Goal: Task Accomplishment & Management: Use online tool/utility

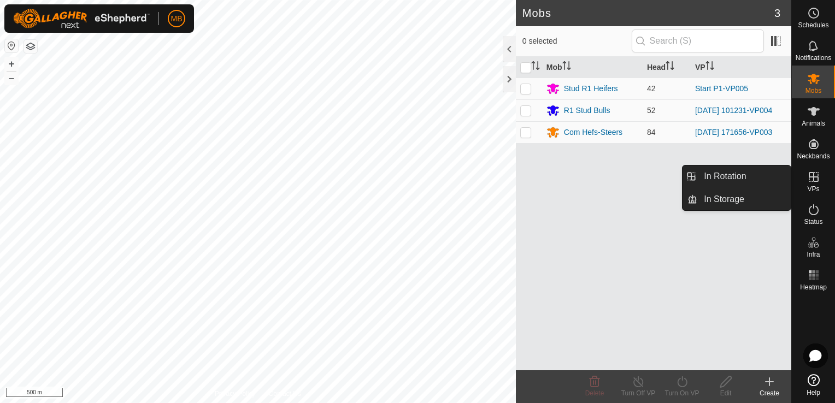
click at [816, 182] on icon at bounding box center [813, 177] width 13 height 13
drag, startPoint x: 788, startPoint y: 183, endPoint x: 756, endPoint y: 178, distance: 32.0
click at [756, 178] on link "In Rotation" at bounding box center [743, 177] width 93 height 22
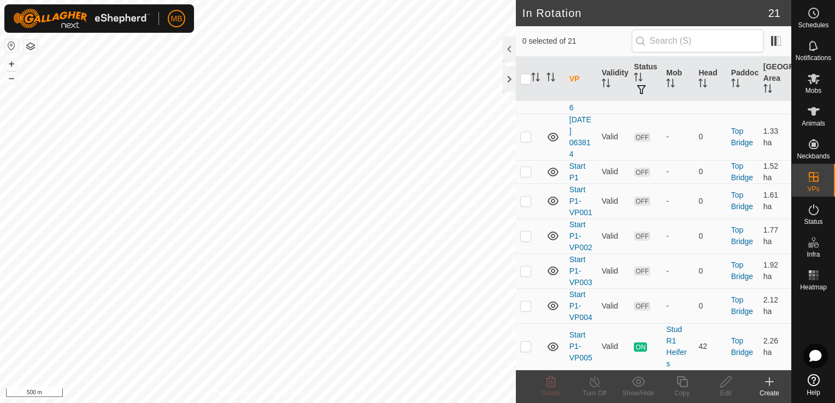
scroll to position [987, 0]
click at [577, 345] on link "Start P1-VP005" at bounding box center [581, 347] width 23 height 32
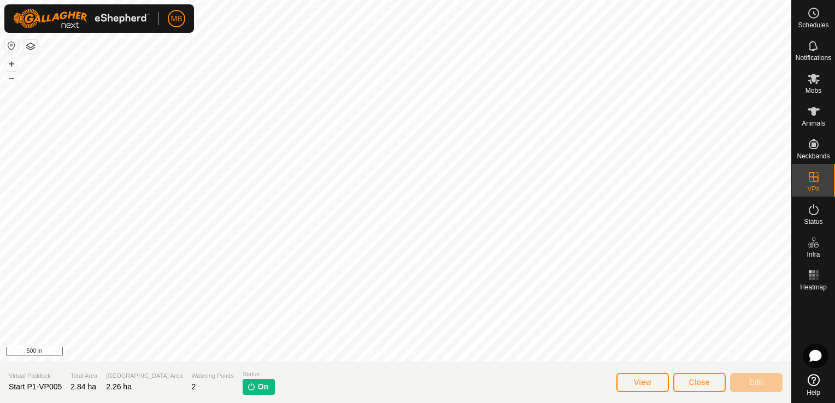
click at [0, 141] on html "MB Schedules Notifications Mobs Animals Neckbands VPs Status Infra Heatmap Help…" at bounding box center [417, 201] width 835 height 403
click at [7, 63] on button "+" at bounding box center [11, 63] width 13 height 13
click at [753, 363] on div "Privacy Policy Contact Us + – ⇧ i 50 m Virtual Paddock Start P1-VP005 Total Are…" at bounding box center [395, 201] width 791 height 403
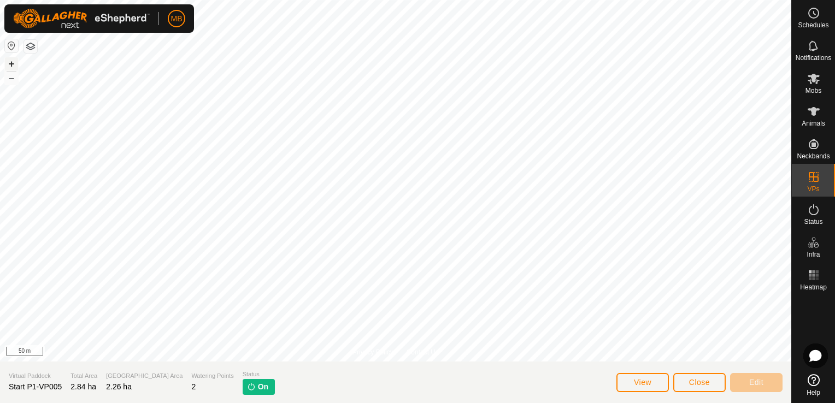
click at [14, 60] on button "+" at bounding box center [11, 63] width 13 height 13
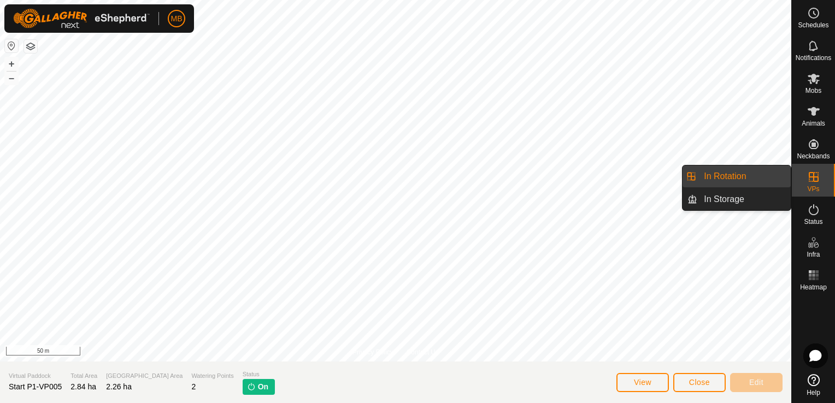
click at [758, 178] on link "In Rotation" at bounding box center [743, 177] width 93 height 22
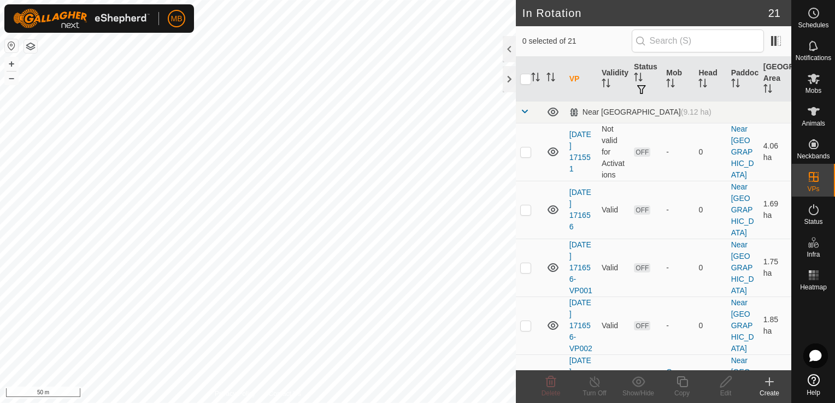
click at [772, 388] on icon at bounding box center [769, 382] width 13 height 13
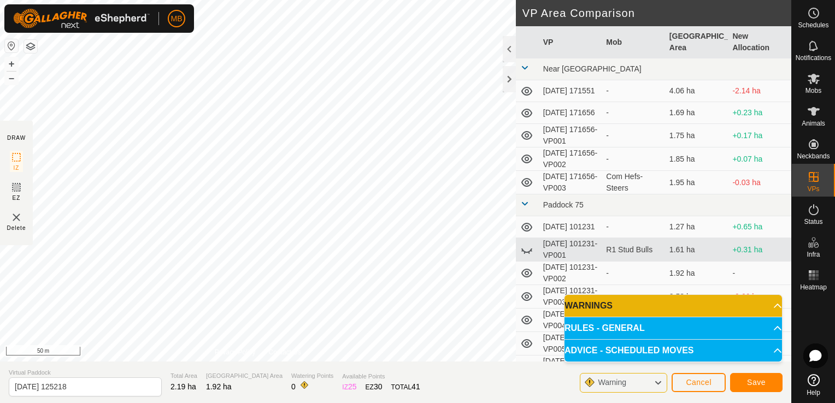
click at [265, 349] on div "Privacy Policy Contact Us + – ⇧ i 50 m" at bounding box center [258, 181] width 516 height 362
click at [771, 387] on button "Save" at bounding box center [756, 382] width 52 height 19
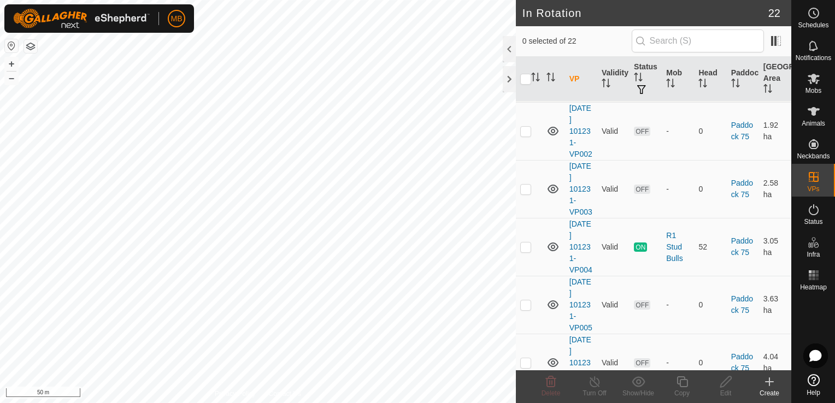
scroll to position [230, 0]
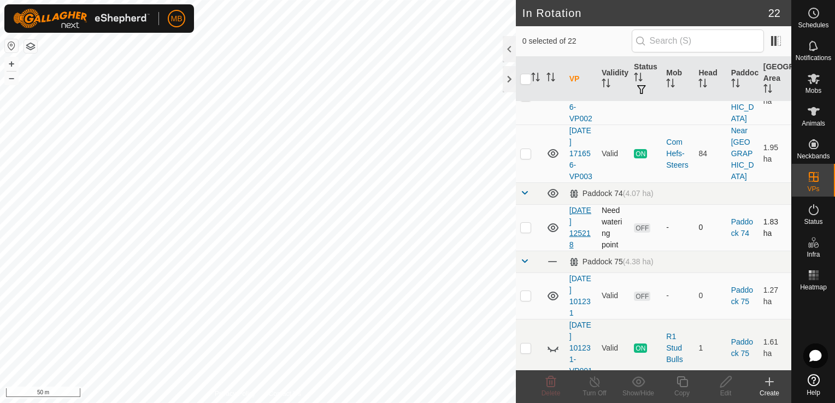
click at [577, 244] on link "[DATE] 125218" at bounding box center [581, 227] width 22 height 43
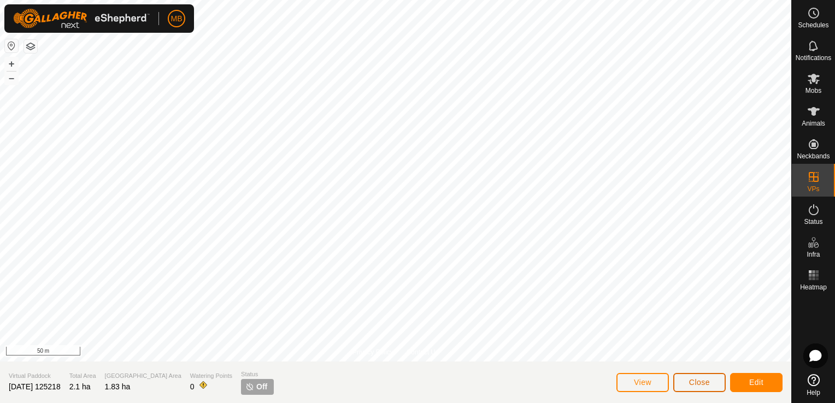
click at [702, 385] on span "Close" at bounding box center [699, 382] width 21 height 9
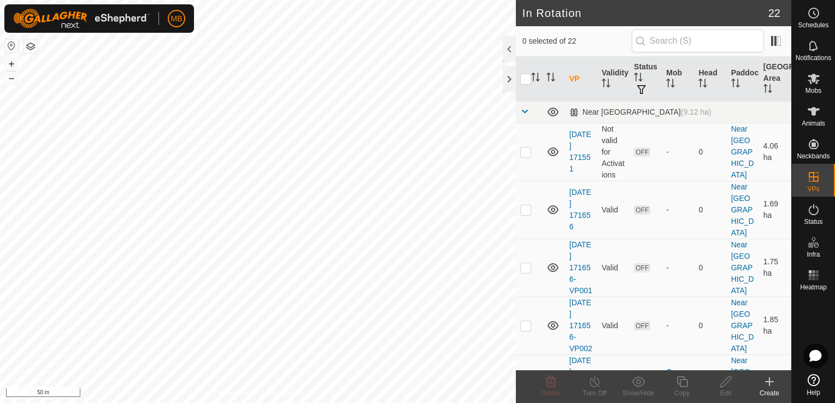
click at [770, 386] on icon at bounding box center [769, 382] width 13 height 13
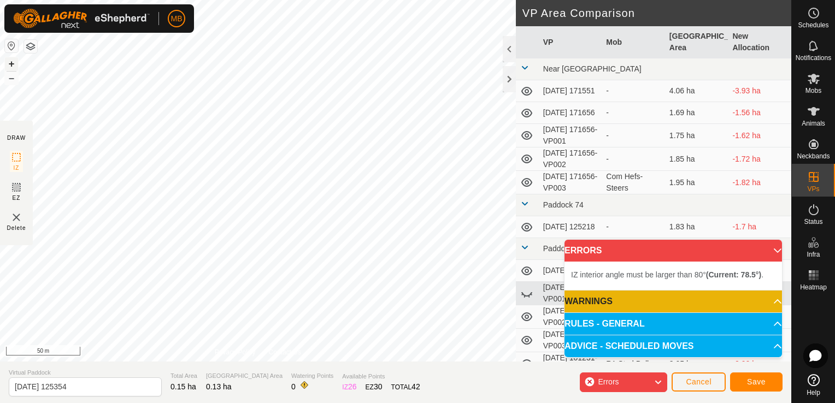
click at [11, 60] on button "+" at bounding box center [11, 63] width 13 height 13
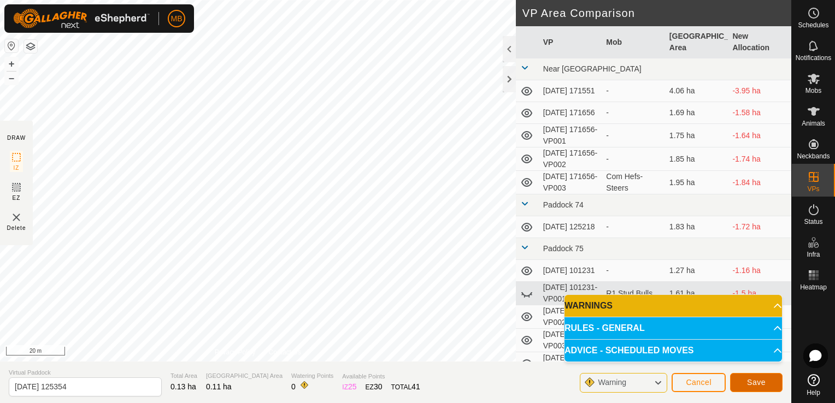
click at [759, 386] on span "Save" at bounding box center [756, 382] width 19 height 9
